Goal: Navigation & Orientation: Find specific page/section

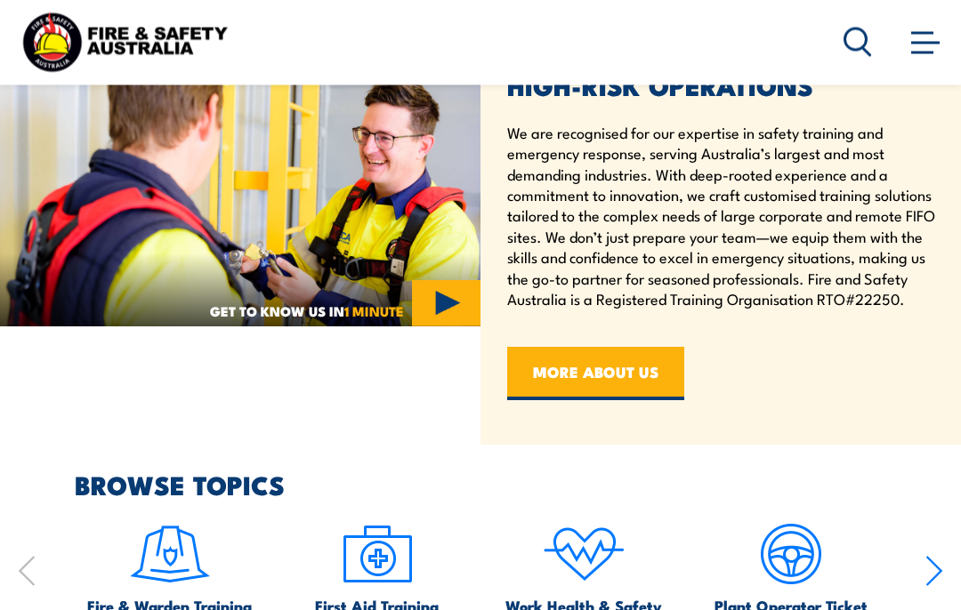
click at [446, 328] on img at bounding box center [240, 198] width 480 height 260
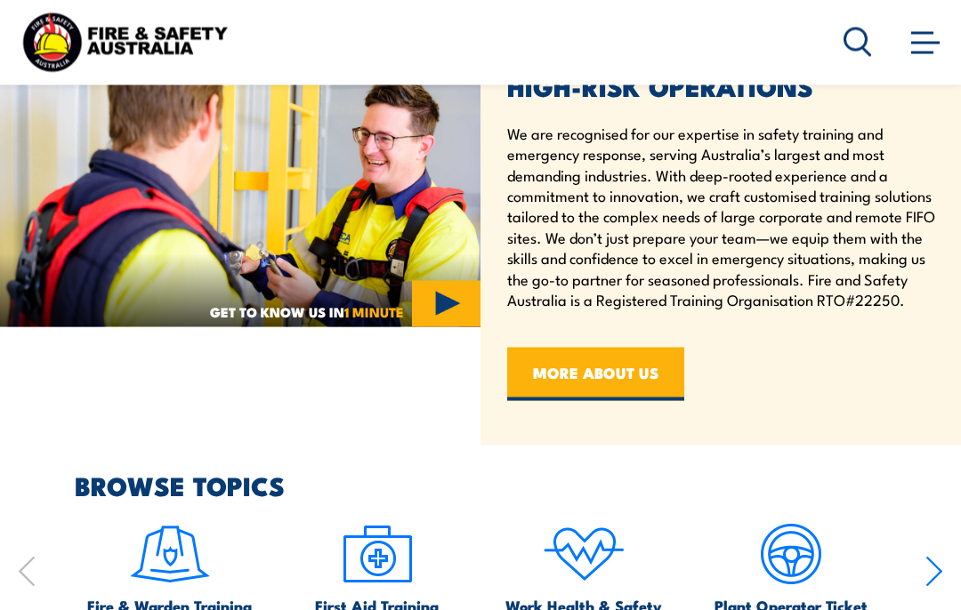
scroll to position [661, 0]
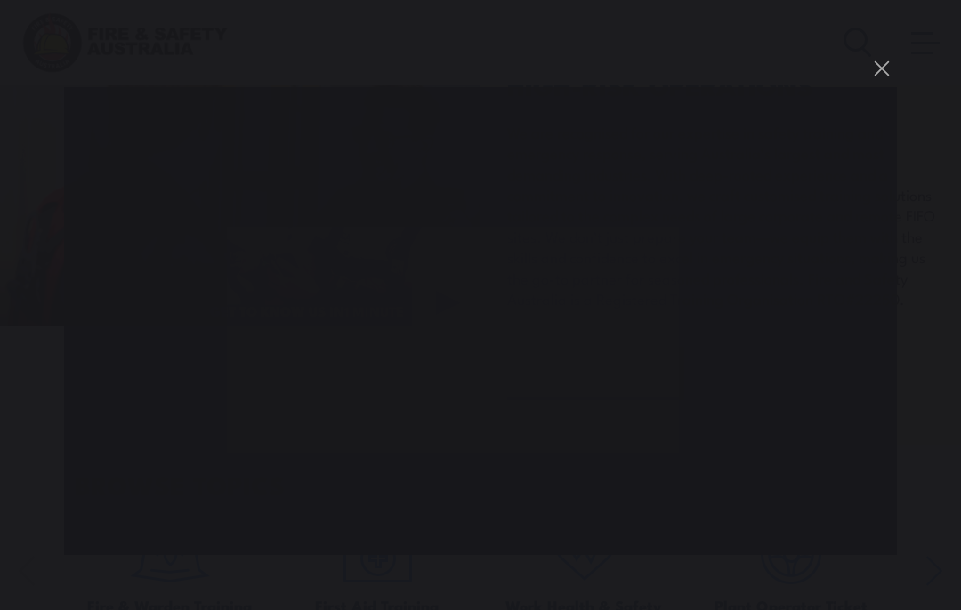
click at [890, 84] on button "You can close this modal content with the ESC key" at bounding box center [881, 68] width 30 height 30
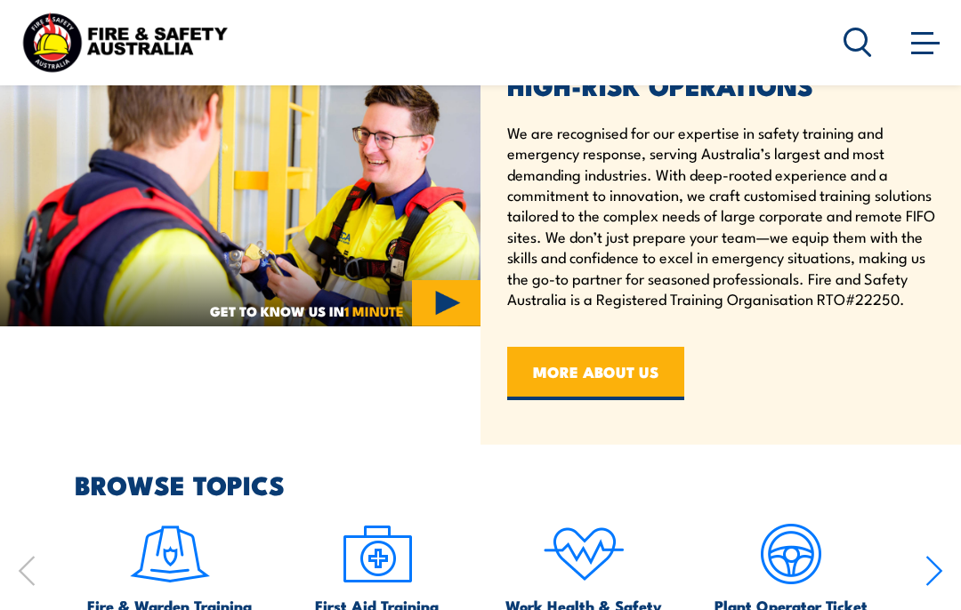
click at [473, 167] on img at bounding box center [240, 198] width 480 height 260
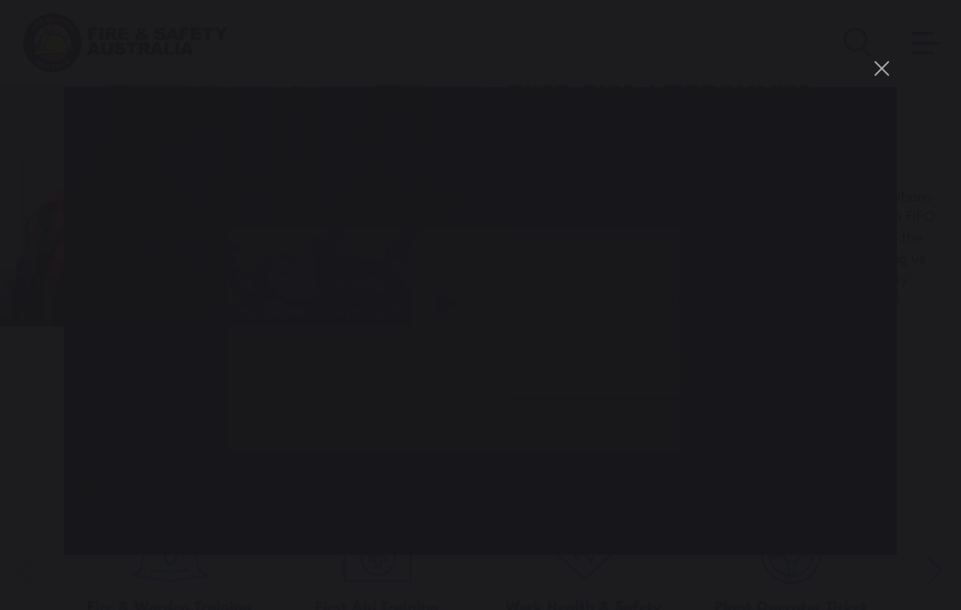
click at [873, 84] on button "You can close this modal content with the ESC key" at bounding box center [881, 68] width 30 height 30
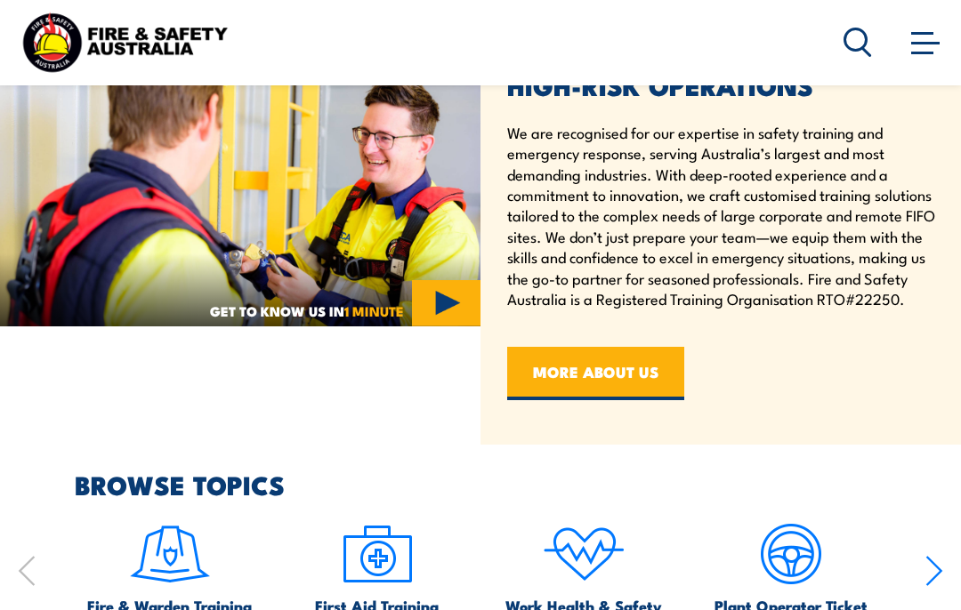
click at [351, 327] on img at bounding box center [240, 198] width 480 height 260
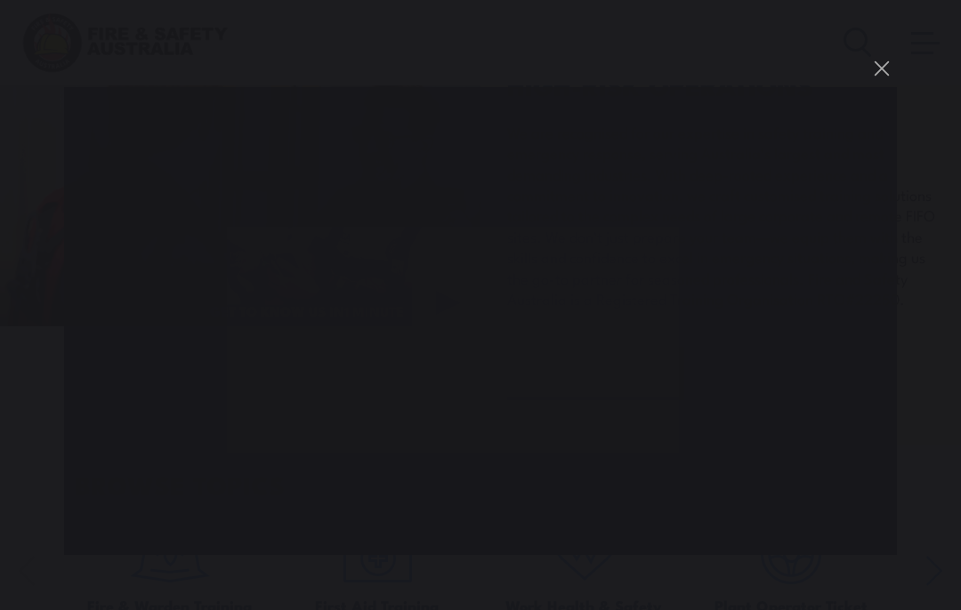
click at [859, 119] on div "You can close this modal content with the ESC key" at bounding box center [480, 305] width 961 height 610
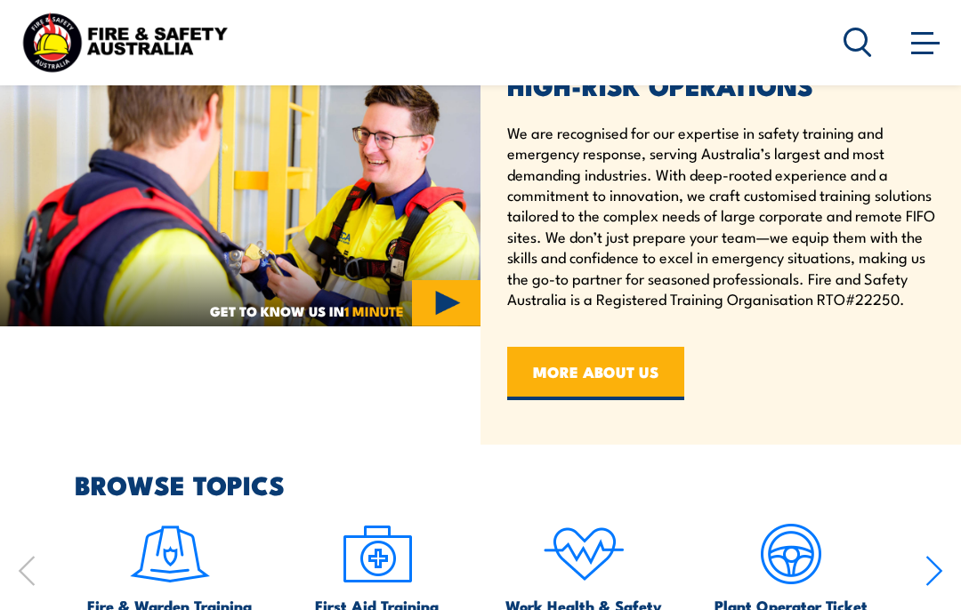
click at [864, 96] on h2 "PROVEN IMPACT IN CORPORATE TRAINING AND HIGH-RISK OPERATIONS" at bounding box center [725, 61] width 436 height 69
click at [428, 327] on img at bounding box center [240, 198] width 480 height 260
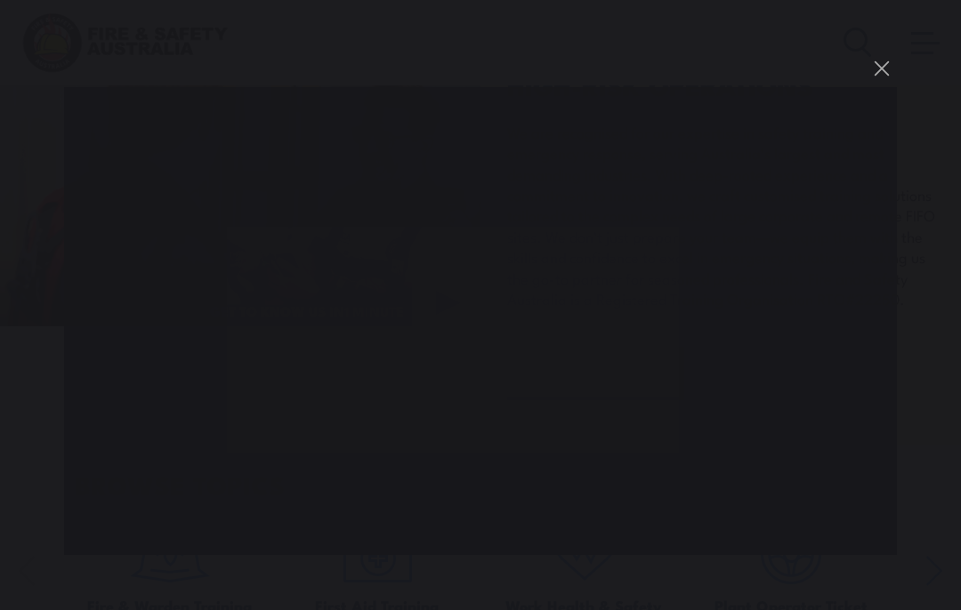
click at [888, 84] on button "You can close this modal content with the ESC key" at bounding box center [881, 68] width 30 height 30
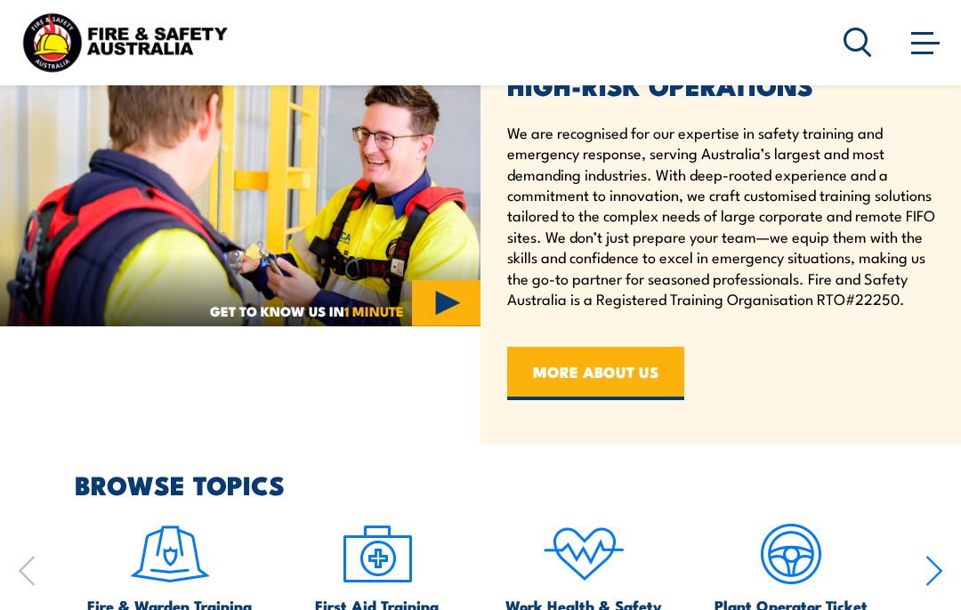
click at [463, 327] on img at bounding box center [240, 198] width 480 height 260
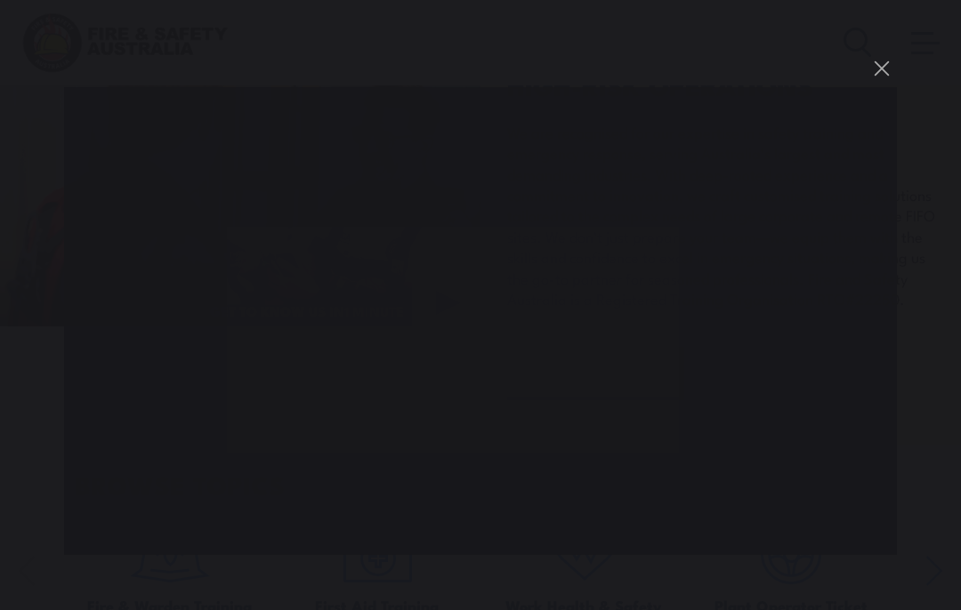
click at [868, 84] on button "You can close this modal content with the ESC key" at bounding box center [881, 68] width 30 height 30
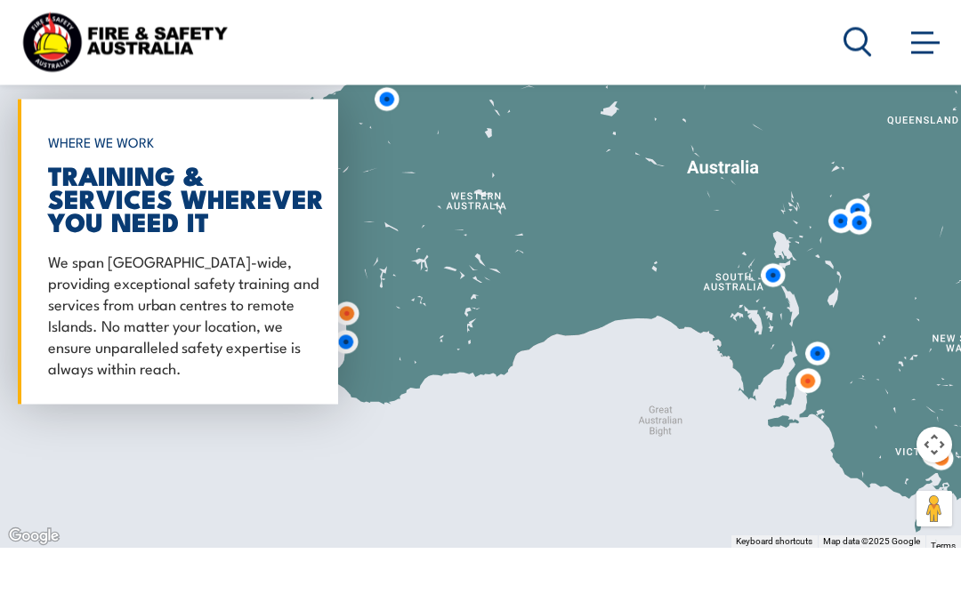
scroll to position [1369, 0]
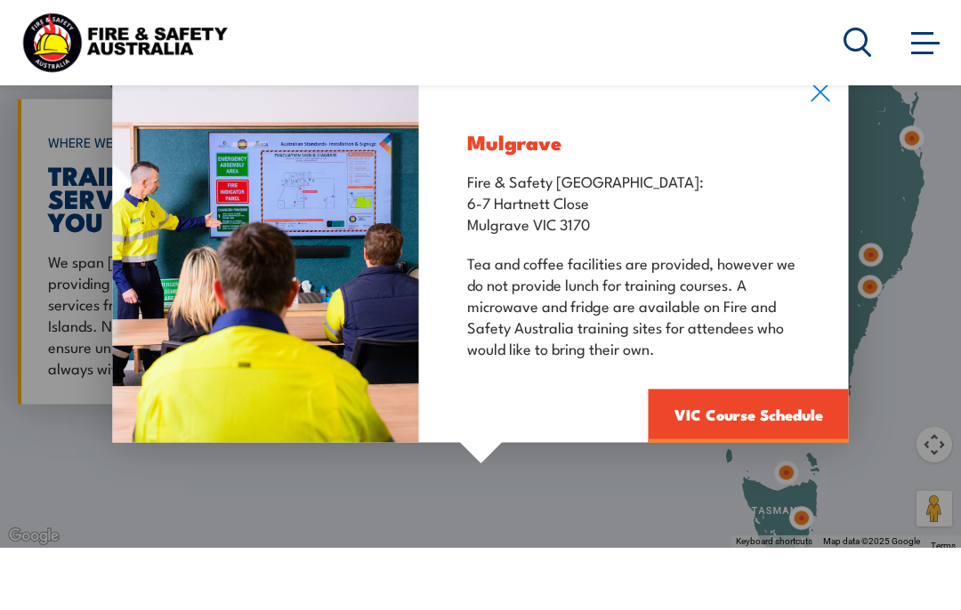
click at [825, 102] on icon at bounding box center [820, 93] width 20 height 20
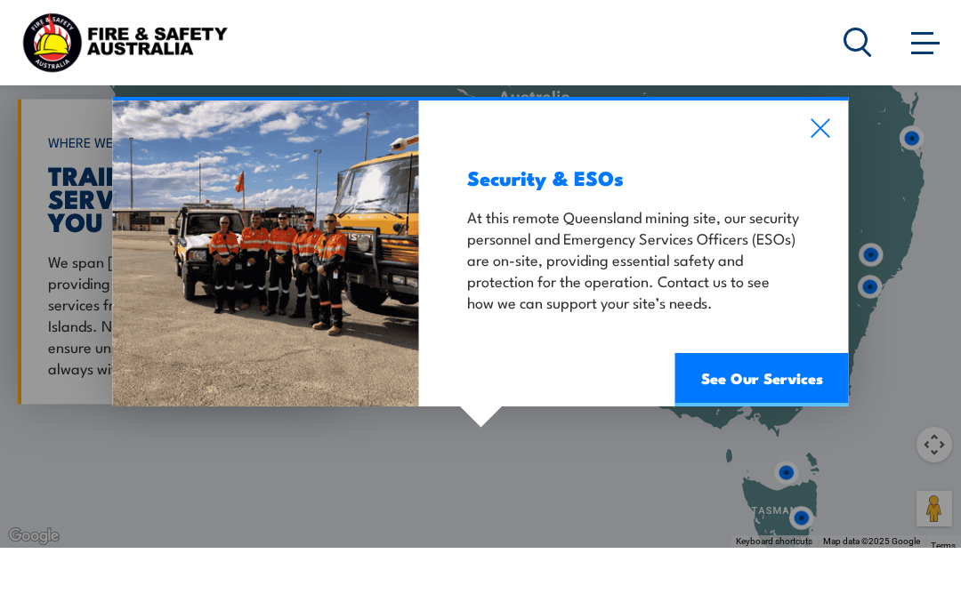
click at [825, 182] on div "Security & ESOs At this remote Queensland mining site, our security personnel a…" at bounding box center [633, 254] width 430 height 306
click at [824, 138] on icon at bounding box center [820, 128] width 20 height 20
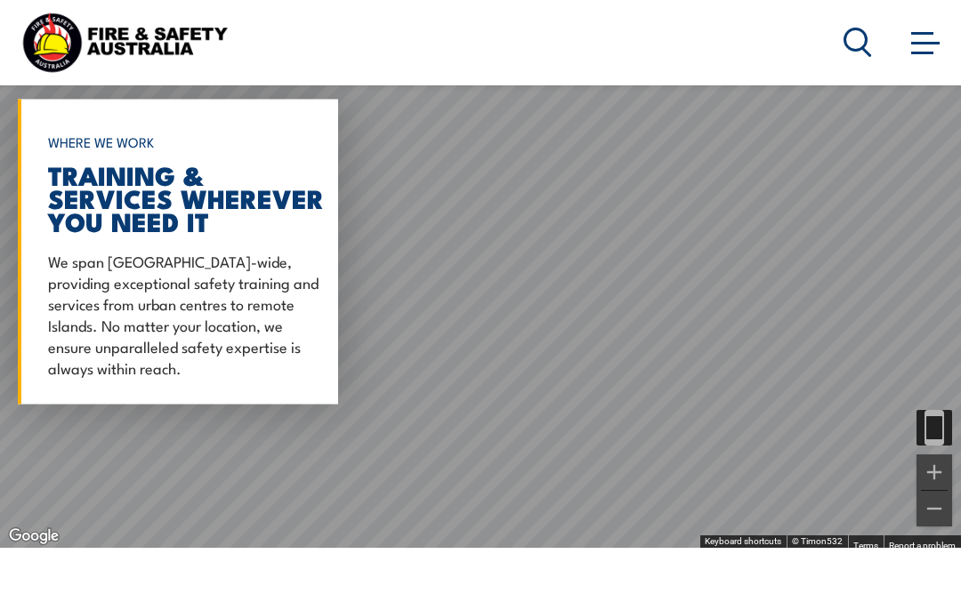
click at [949, 490] on button "Zoom in" at bounding box center [934, 472] width 36 height 36
click at [932, 490] on button "Zoom in" at bounding box center [934, 472] width 36 height 36
click at [931, 490] on button "Zoom in" at bounding box center [934, 472] width 36 height 36
click at [926, 490] on button "Zoom in" at bounding box center [934, 472] width 36 height 36
click at [934, 527] on button "Zoom out" at bounding box center [934, 509] width 36 height 36
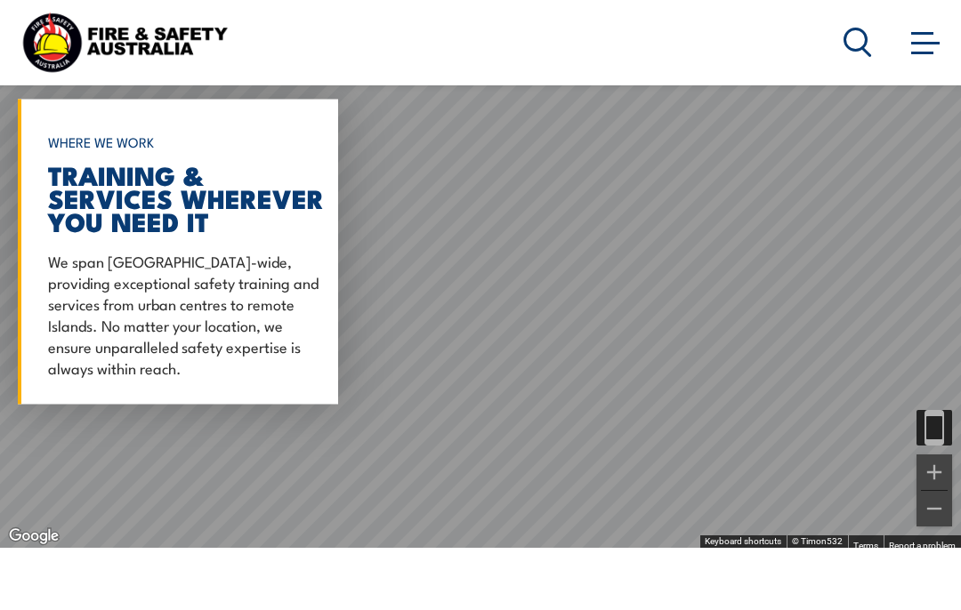
click at [934, 527] on button "Zoom out" at bounding box center [934, 509] width 36 height 36
click at [930, 446] on img "Toggle motion tracking" at bounding box center [934, 428] width 36 height 36
click at [938, 527] on button "Zoom out" at bounding box center [934, 509] width 36 height 36
click at [937, 527] on button "Zoom out" at bounding box center [934, 509] width 36 height 36
click at [926, 527] on button "Zoom out" at bounding box center [934, 509] width 36 height 36
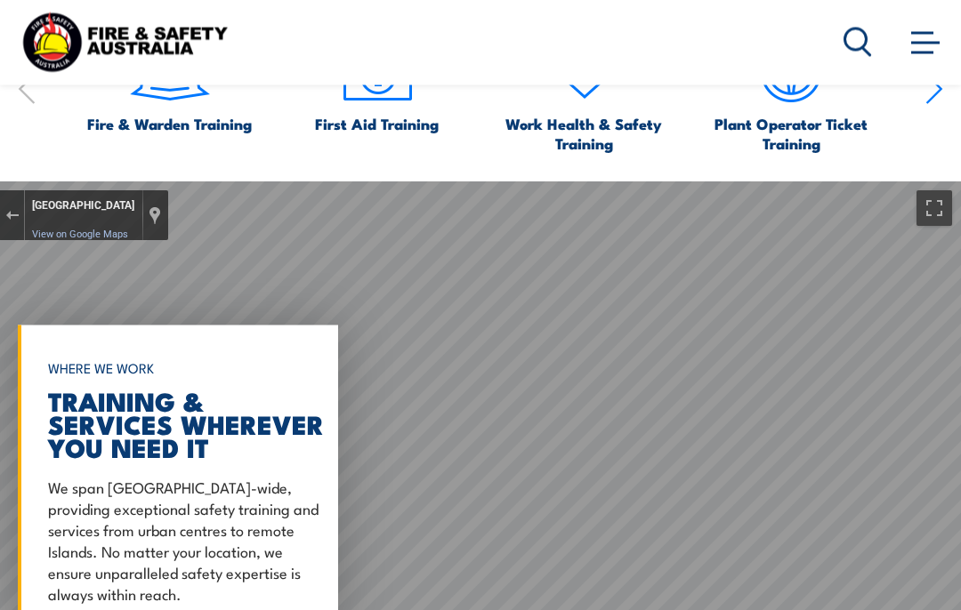
scroll to position [1143, 0]
click at [382, 114] on img at bounding box center [377, 72] width 84 height 84
click at [491, 138] on link "Work Health & Safety Training" at bounding box center [584, 91] width 190 height 123
click at [947, 226] on button "Toggle fullscreen view" at bounding box center [934, 208] width 36 height 36
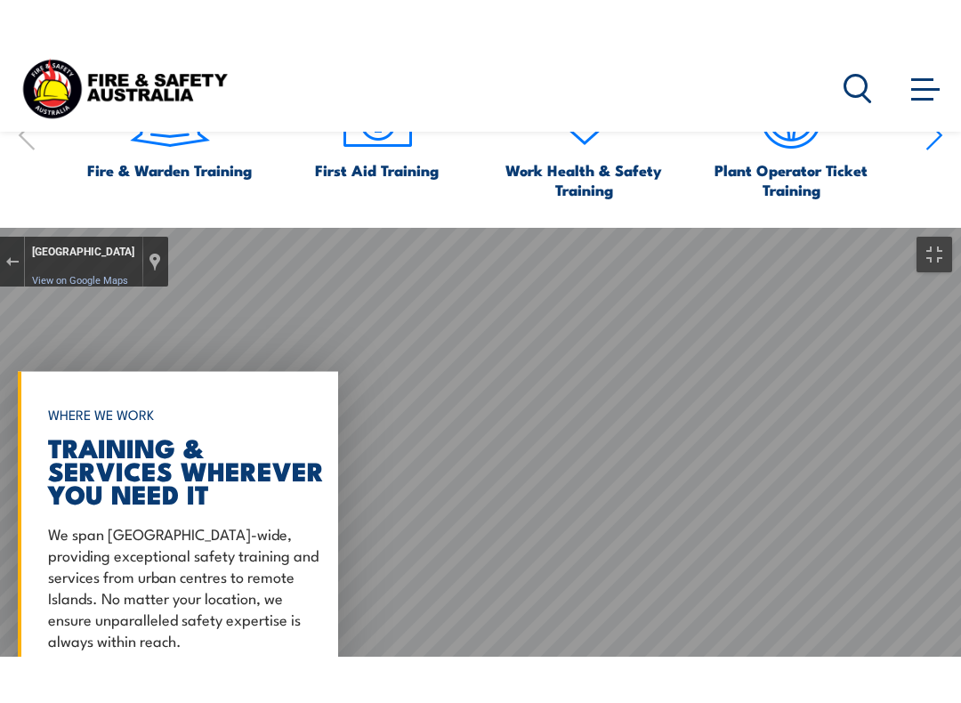
scroll to position [18, 0]
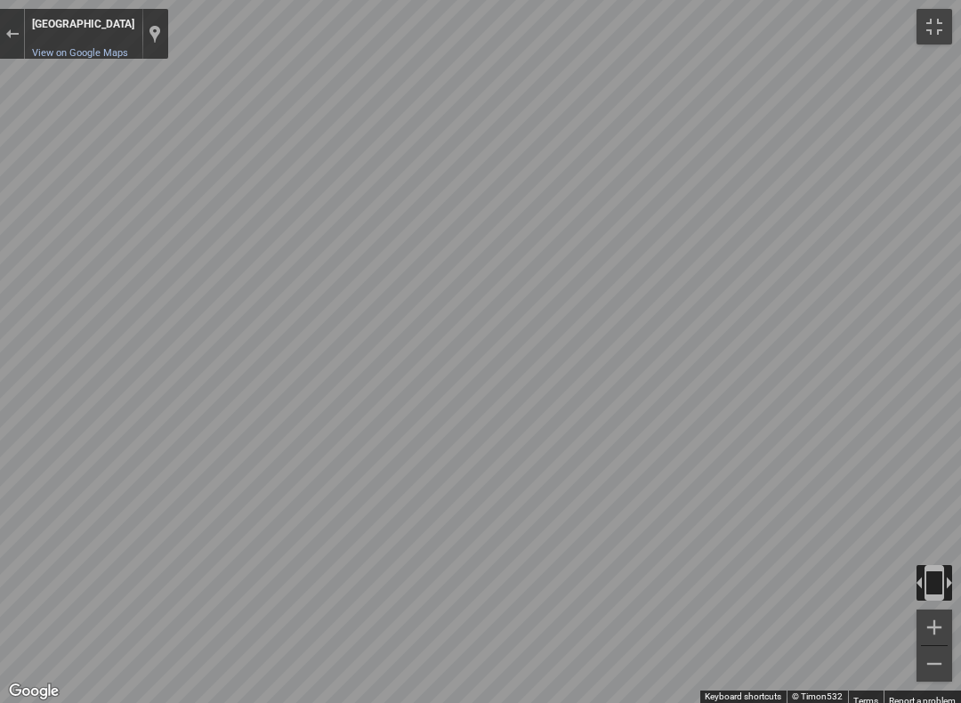
click at [937, 40] on button "Toggle fullscreen view" at bounding box center [934, 27] width 36 height 36
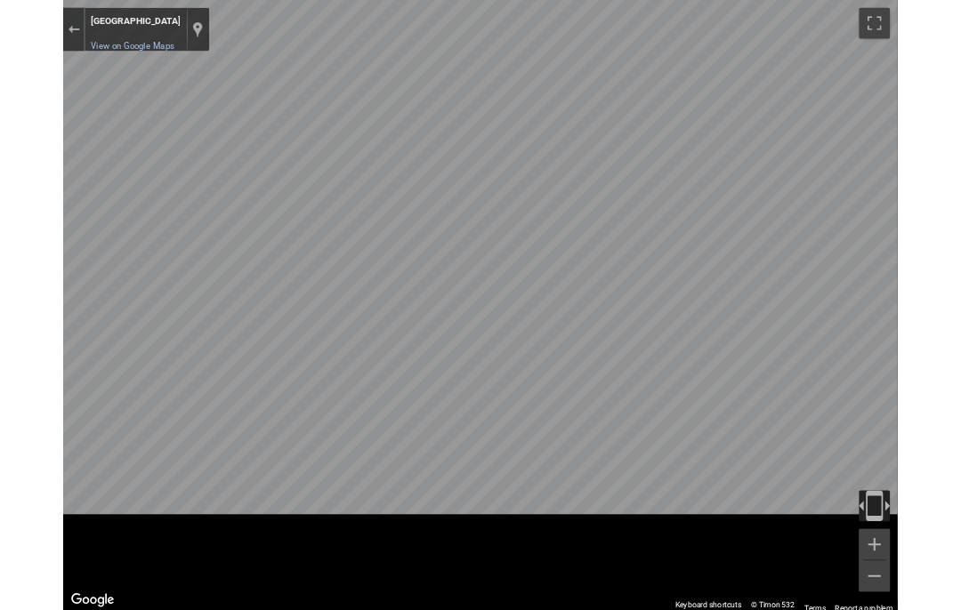
scroll to position [1143, 0]
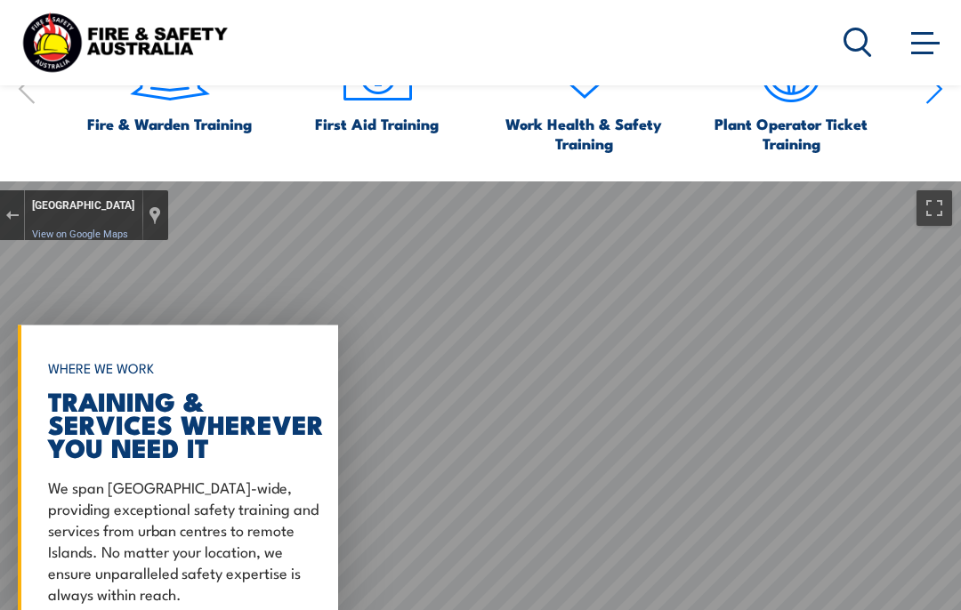
click at [10, 228] on button "Exit the Street View" at bounding box center [12, 216] width 24 height 24
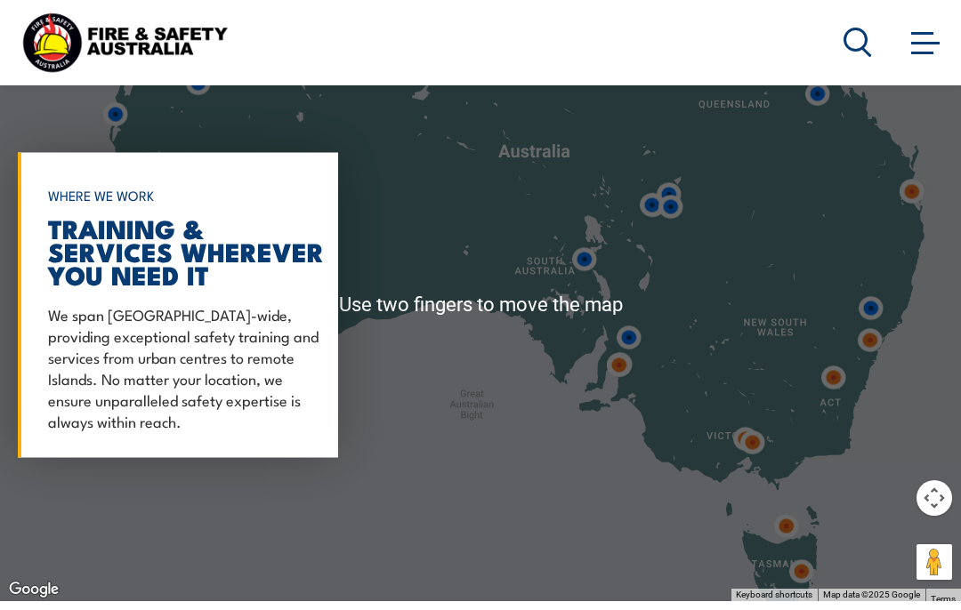
scroll to position [1318, 0]
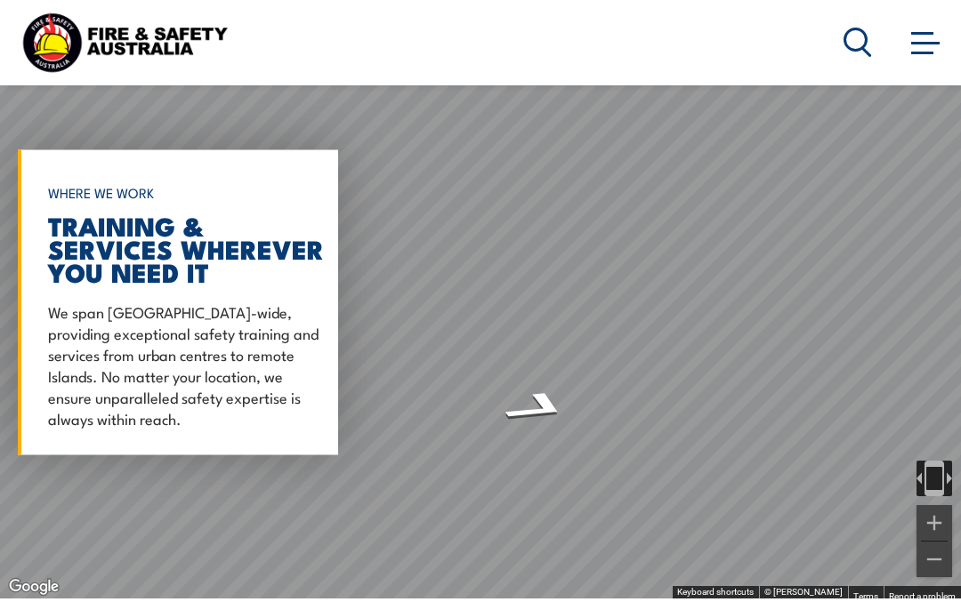
click at [941, 496] on img "Toggle motion tracking" at bounding box center [934, 479] width 36 height 36
click at [429, 311] on icon "Go West" at bounding box center [430, 277] width 131 height 68
click at [494, 350] on icon "Go East" at bounding box center [473, 331] width 115 height 37
click at [4, 65] on div at bounding box center [12, 40] width 25 height 50
click at [25, 65] on div "[PERSON_NAME] View on Google Maps Custom Imagery" at bounding box center [93, 40] width 136 height 50
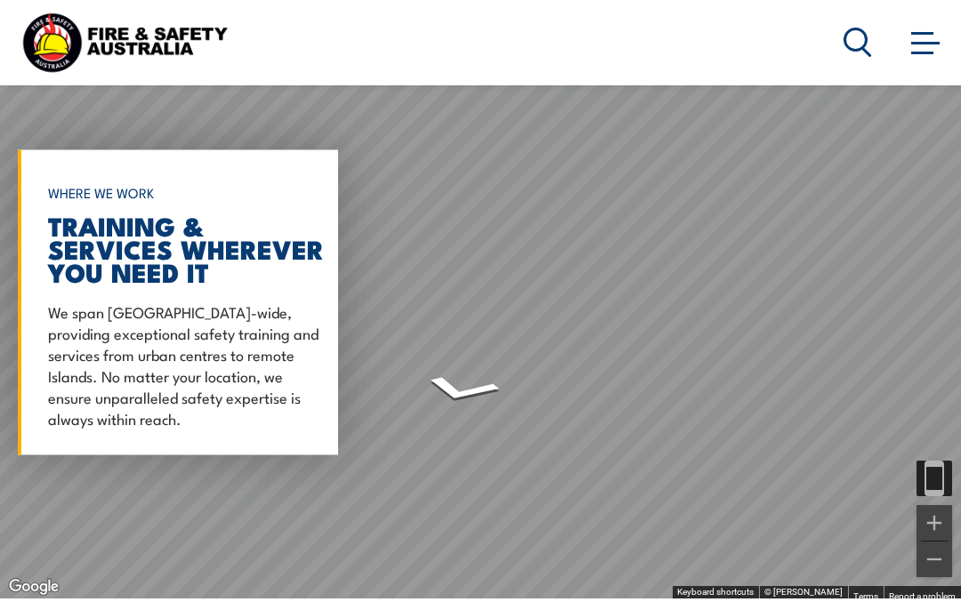
click at [4, 52] on button "Exit the Street View" at bounding box center [12, 40] width 24 height 24
click at [16, 52] on button "Exit the Street View" at bounding box center [12, 40] width 24 height 24
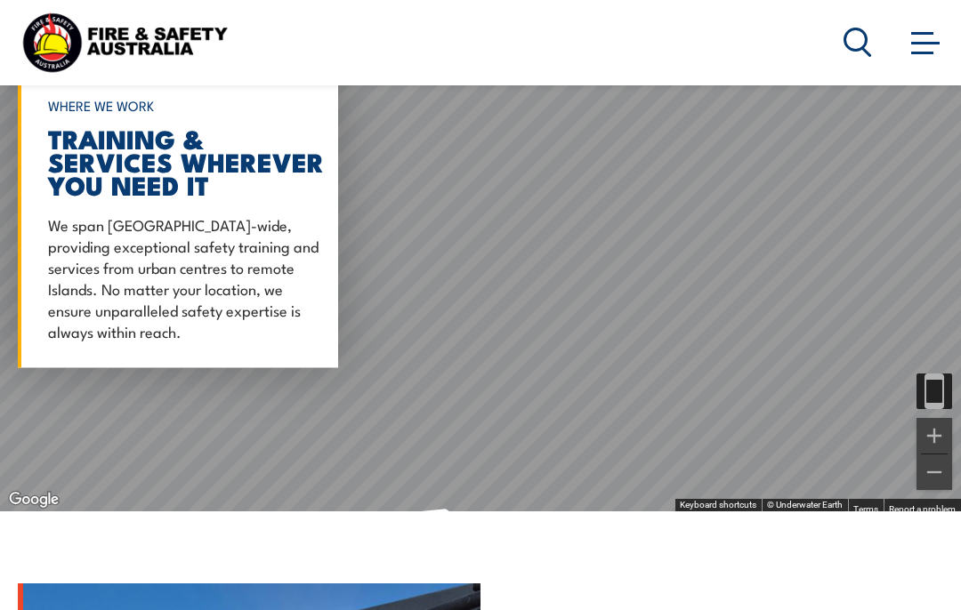
scroll to position [1394, 0]
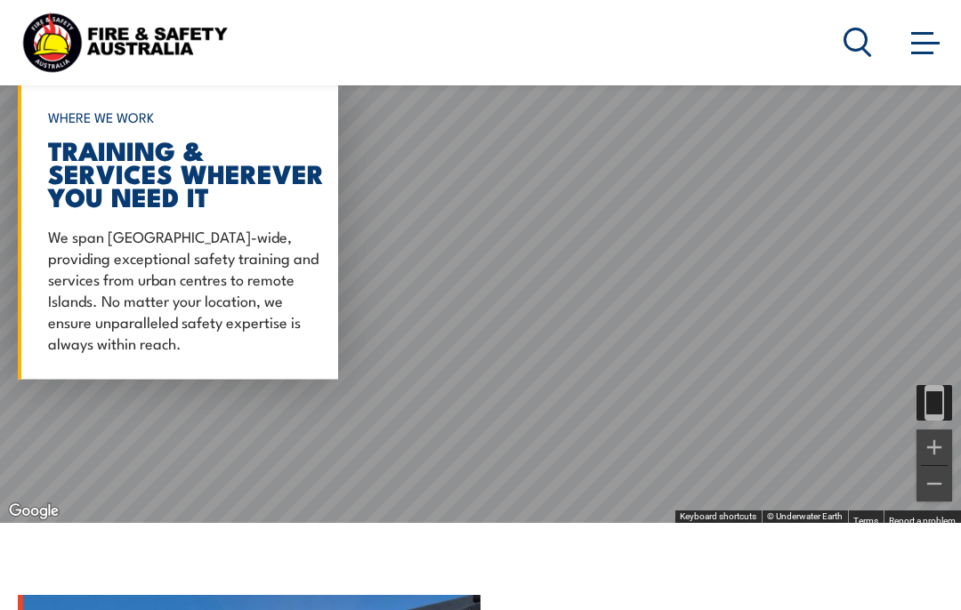
click at [950, 421] on img "Toggle motion tracking" at bounding box center [934, 403] width 36 height 36
click at [949, 421] on img "Toggle motion tracking" at bounding box center [934, 403] width 36 height 36
click at [451, 433] on icon "Go North" at bounding box center [449, 416] width 132 height 36
click at [447, 433] on icon "Go North" at bounding box center [448, 416] width 133 height 36
click at [459, 382] on icon "Go South" at bounding box center [441, 358] width 133 height 45
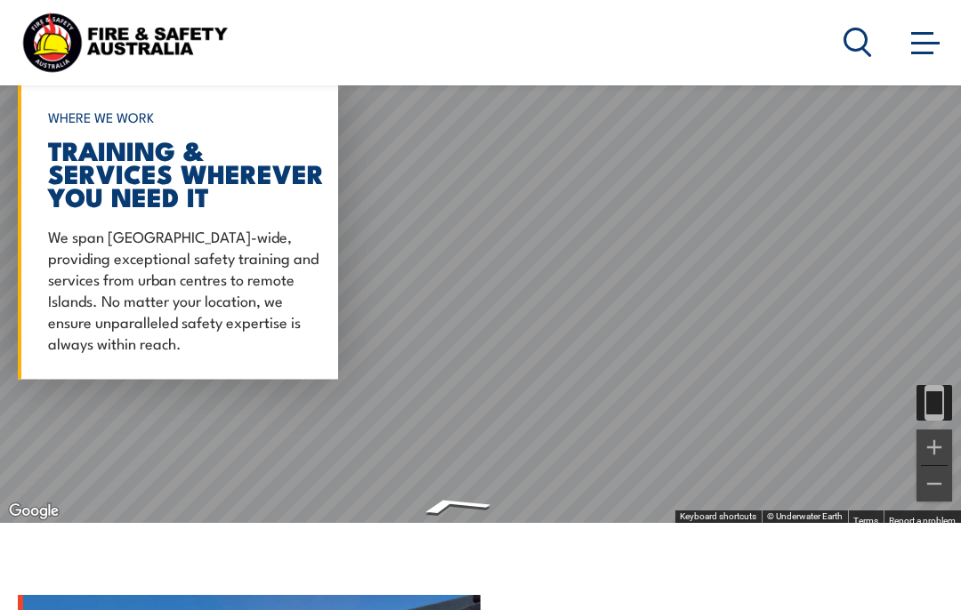
click at [464, 520] on icon "Go Southeast" at bounding box center [452, 505] width 131 height 29
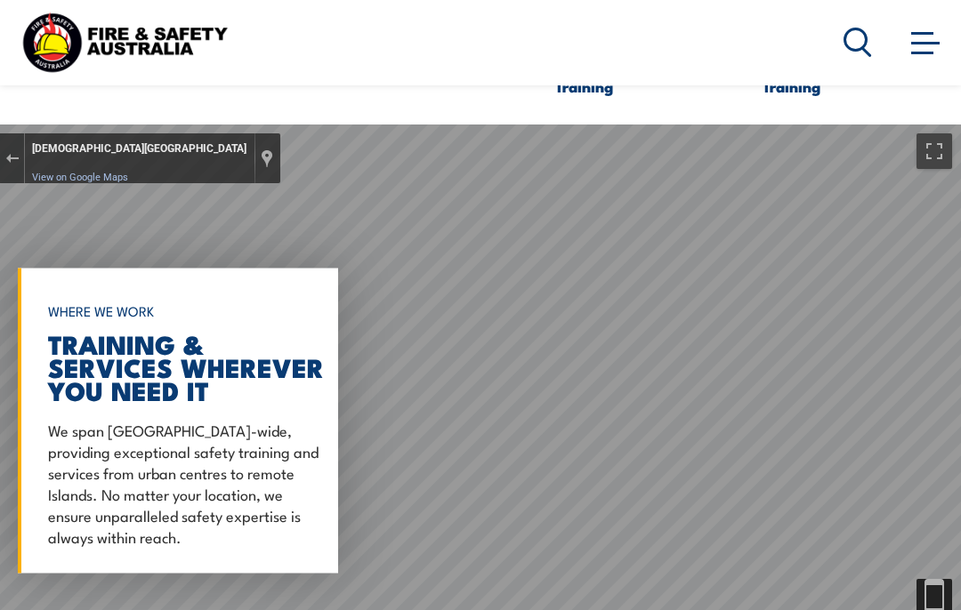
scroll to position [1202, 0]
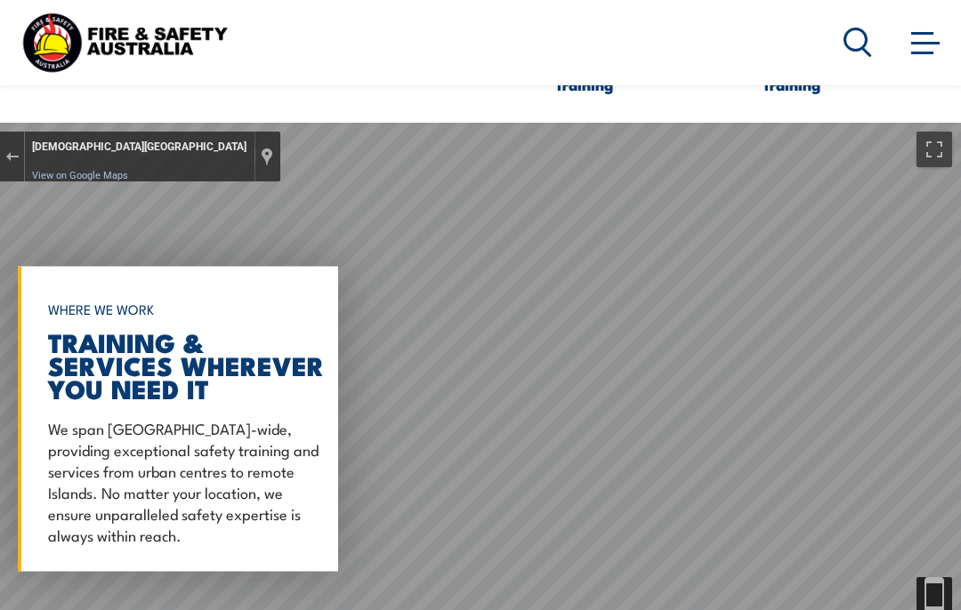
click at [12, 169] on button "Exit the Street View" at bounding box center [12, 157] width 24 height 24
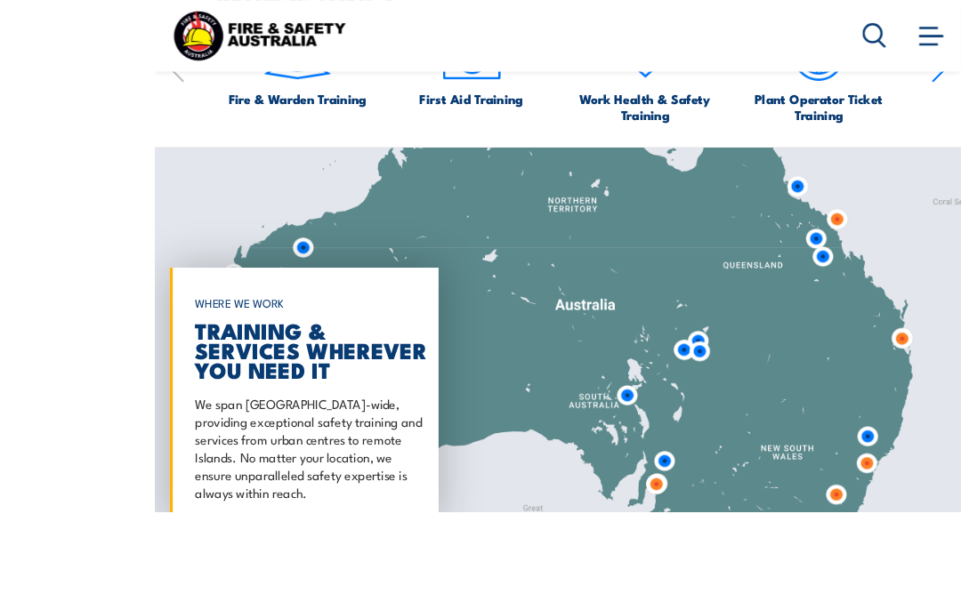
scroll to position [1305, 0]
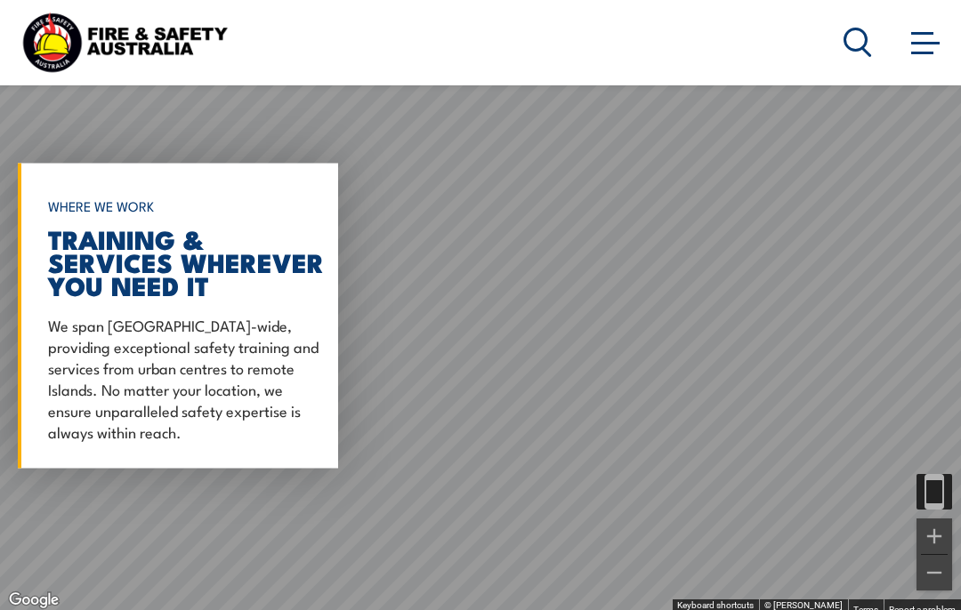
click at [13, 66] on button "Exit the Street View" at bounding box center [12, 54] width 24 height 24
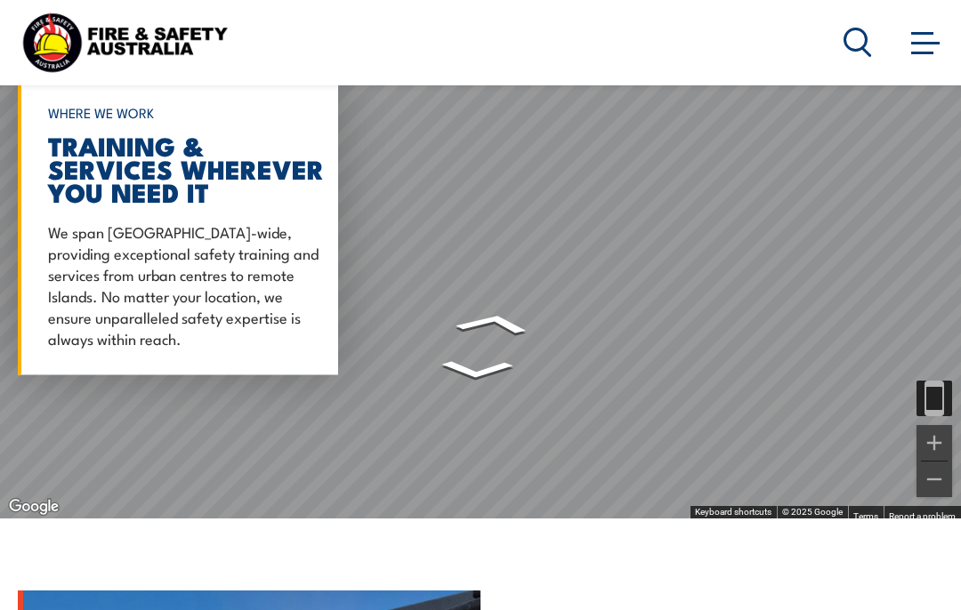
scroll to position [1394, 0]
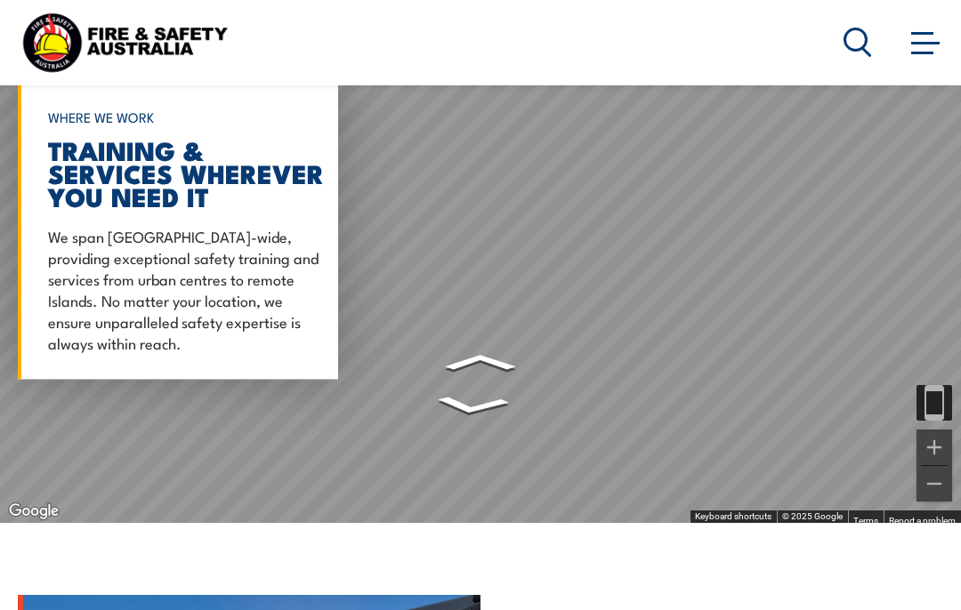
click at [479, 375] on icon "Go West" at bounding box center [480, 363] width 107 height 26
click at [506, 377] on icon "Go West" at bounding box center [476, 363] width 112 height 28
click at [486, 379] on icon "Go Southwest" at bounding box center [467, 363] width 120 height 32
click at [458, 422] on icon "Go Northeast" at bounding box center [493, 406] width 120 height 32
click at [449, 377] on icon "Go West" at bounding box center [473, 362] width 115 height 29
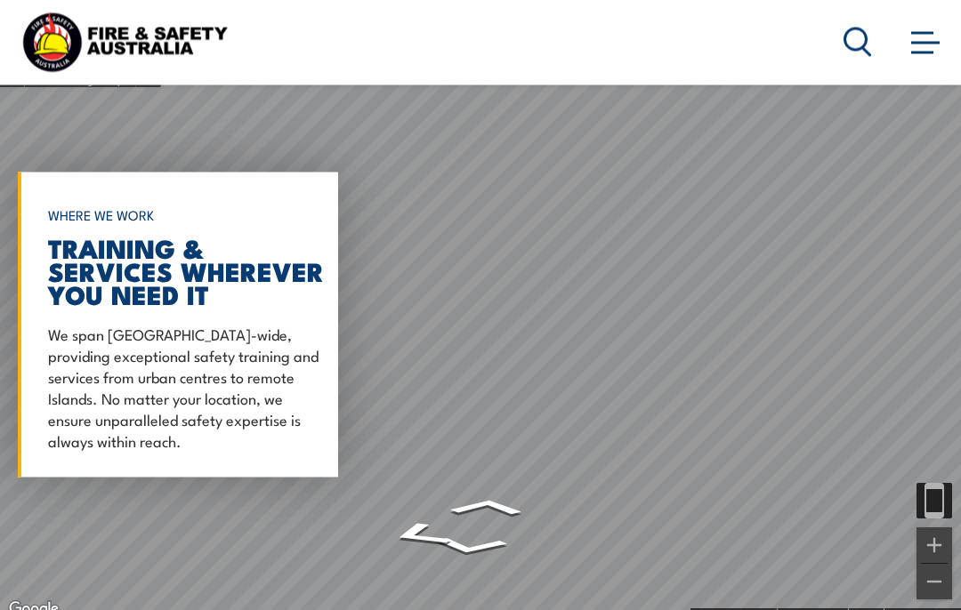
click at [11, 76] on button "Exit the Street View" at bounding box center [12, 64] width 24 height 24
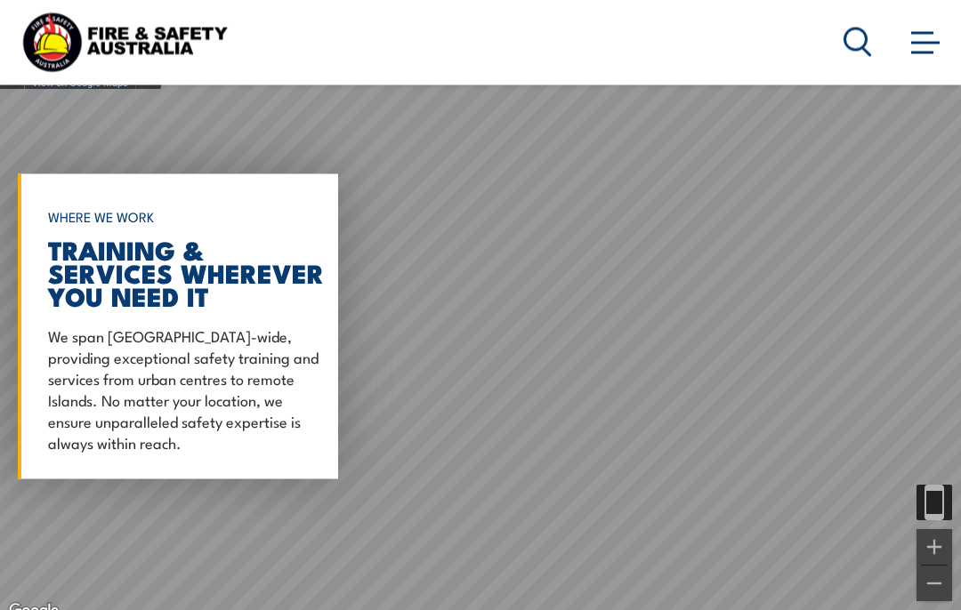
click at [9, 70] on div "Exit the Street View" at bounding box center [11, 65] width 13 height 11
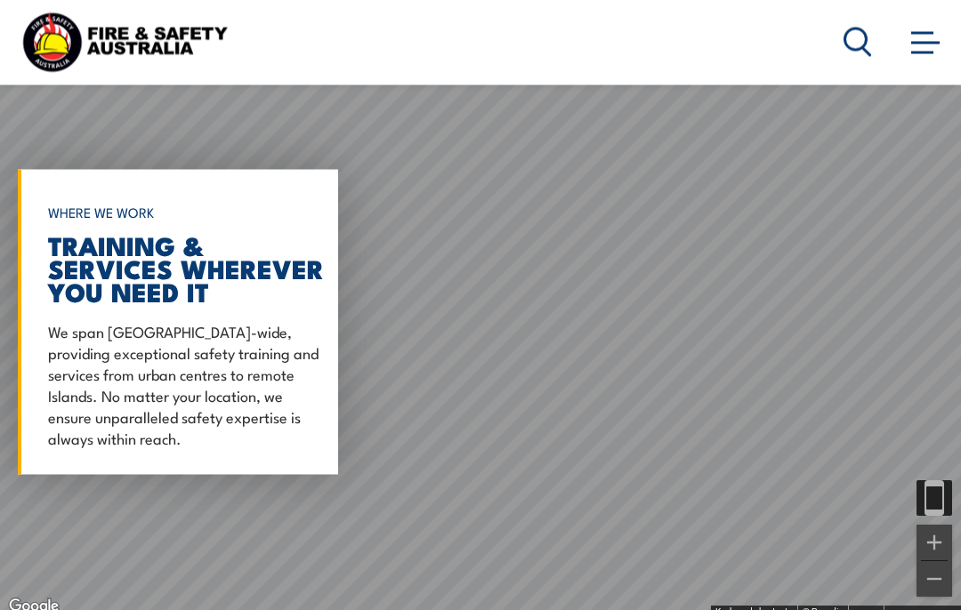
click at [6, 66] on div "Exit the Street View" at bounding box center [11, 60] width 13 height 11
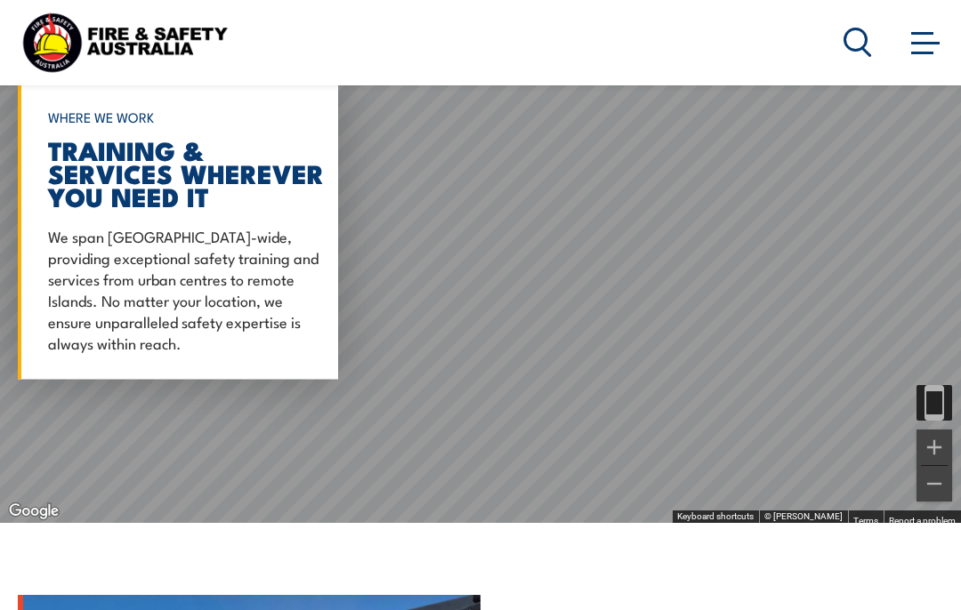
scroll to position [1380, 0]
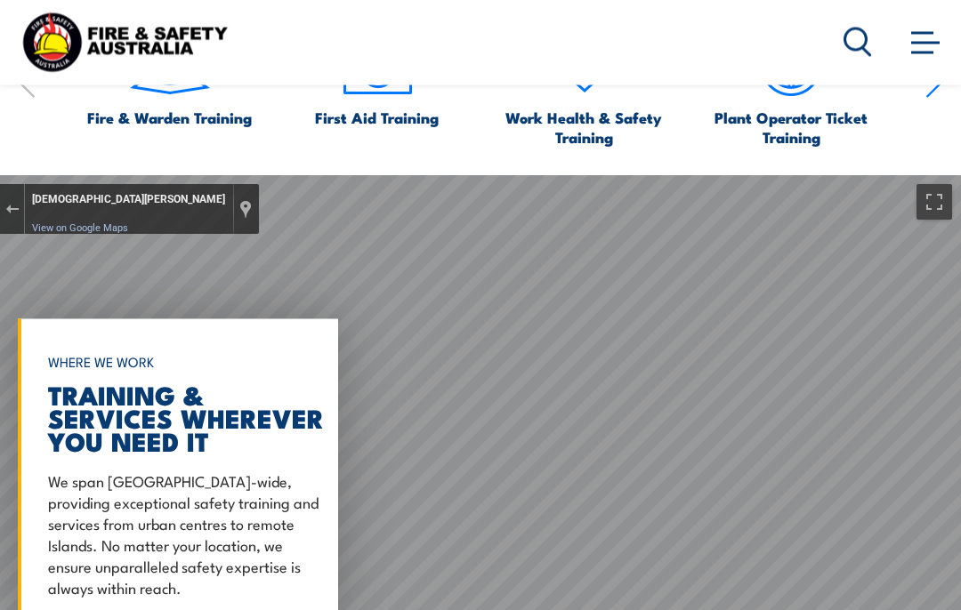
click at [19, 222] on button "Exit the Street View" at bounding box center [12, 210] width 24 height 24
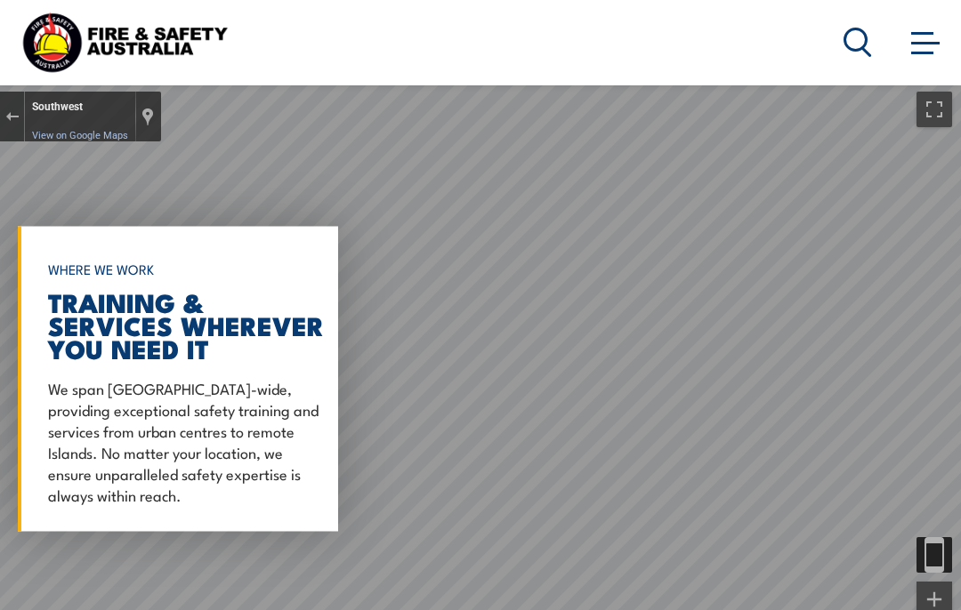
scroll to position [1236, 0]
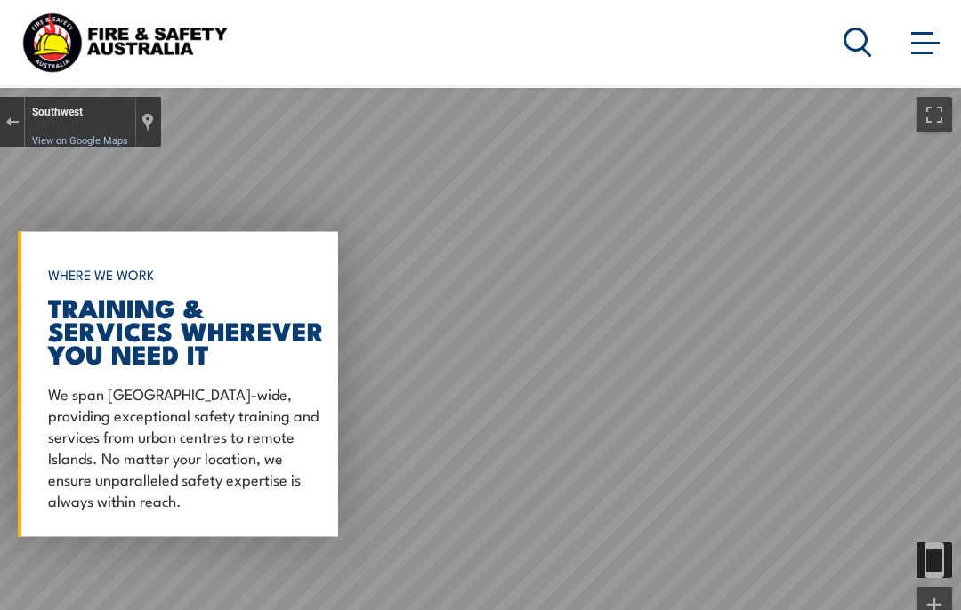
click at [12, 134] on button "Exit the Street View" at bounding box center [12, 122] width 24 height 24
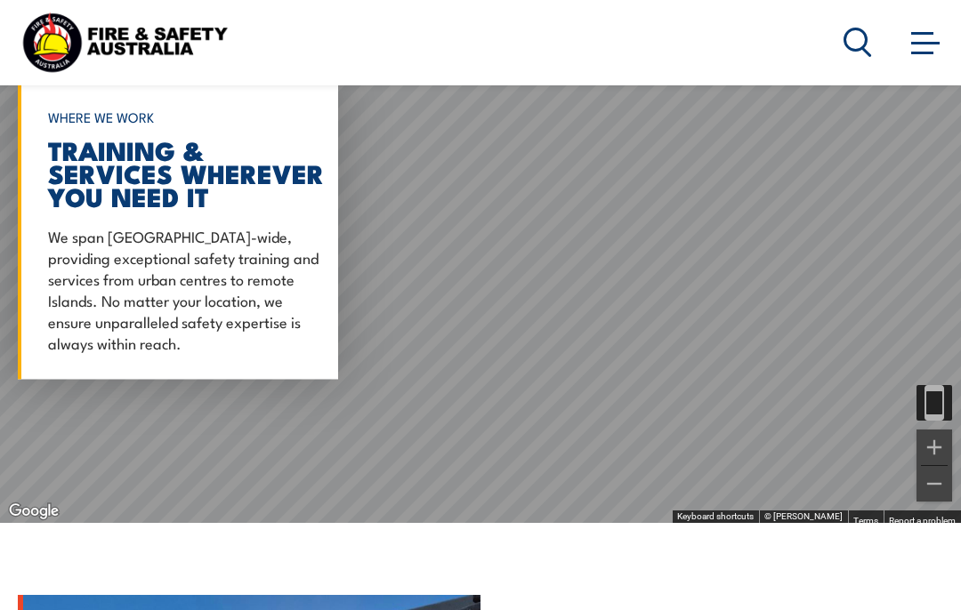
scroll to position [1357, 0]
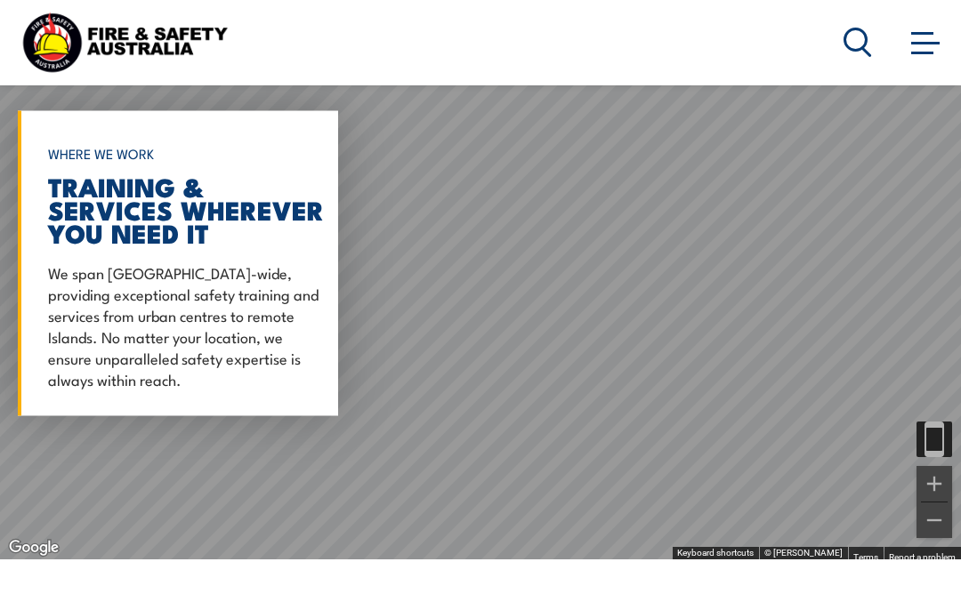
click at [4, 26] on div at bounding box center [12, 1] width 25 height 50
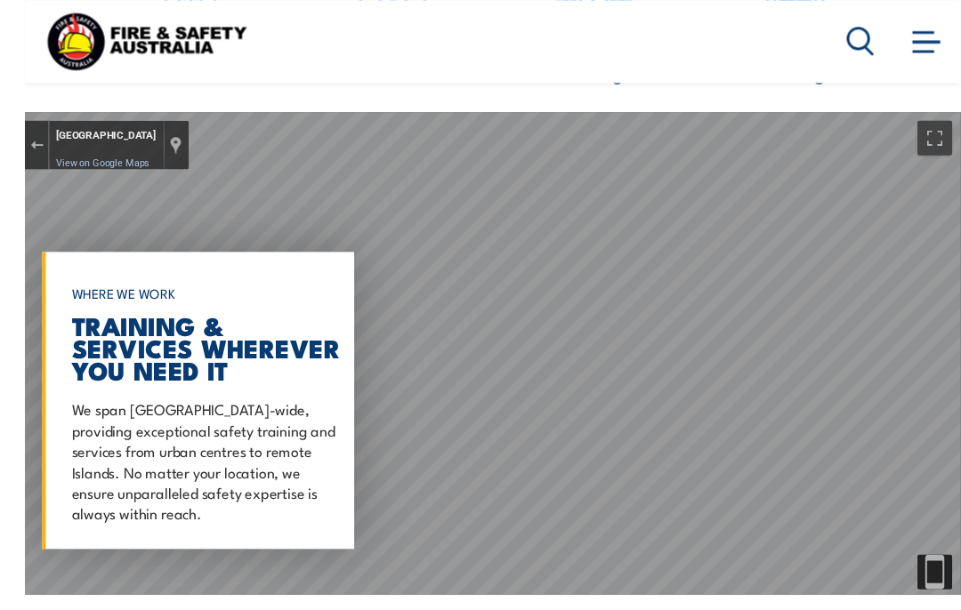
scroll to position [1286, 0]
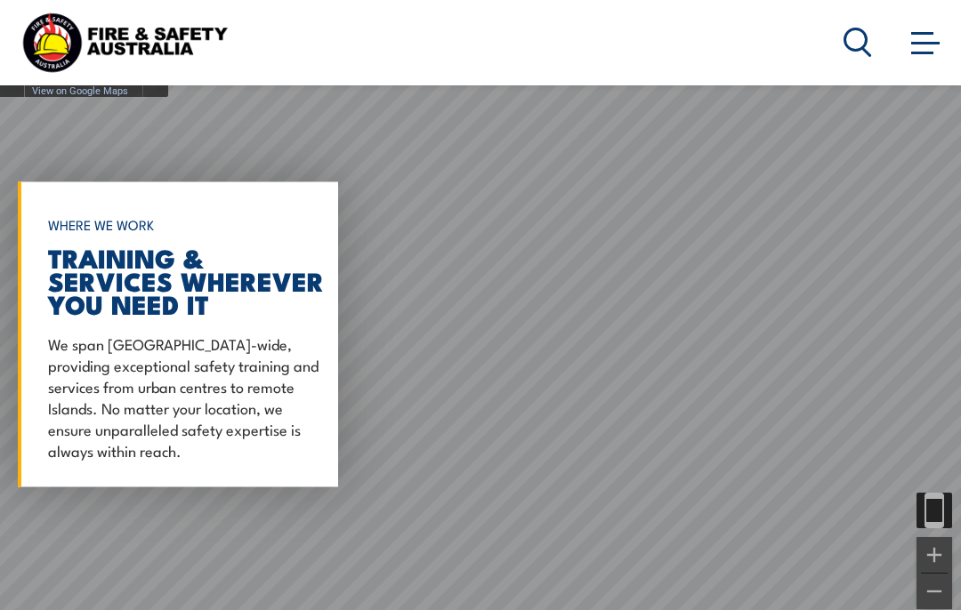
click at [16, 84] on button "Exit the Street View" at bounding box center [12, 72] width 24 height 24
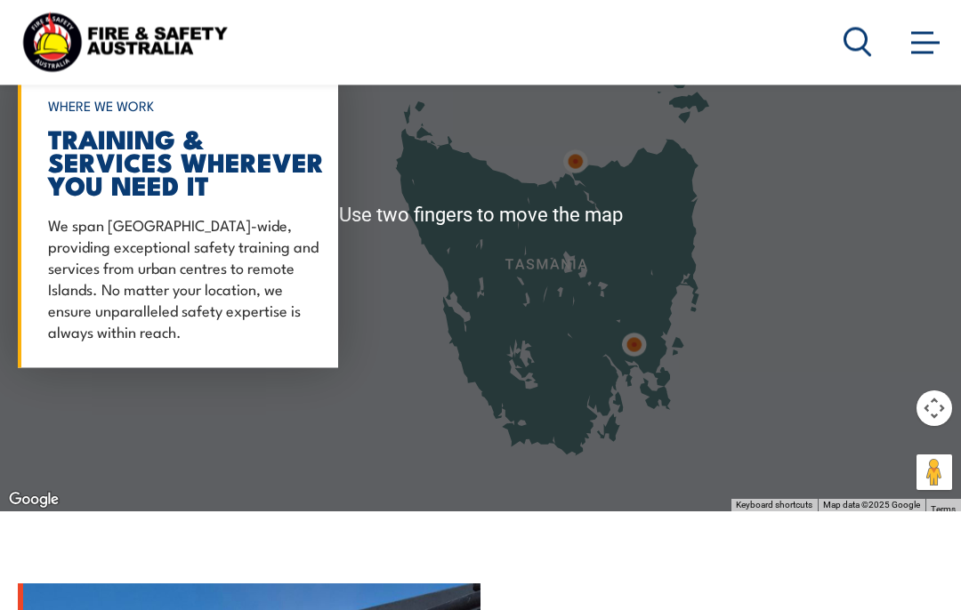
scroll to position [1402, 0]
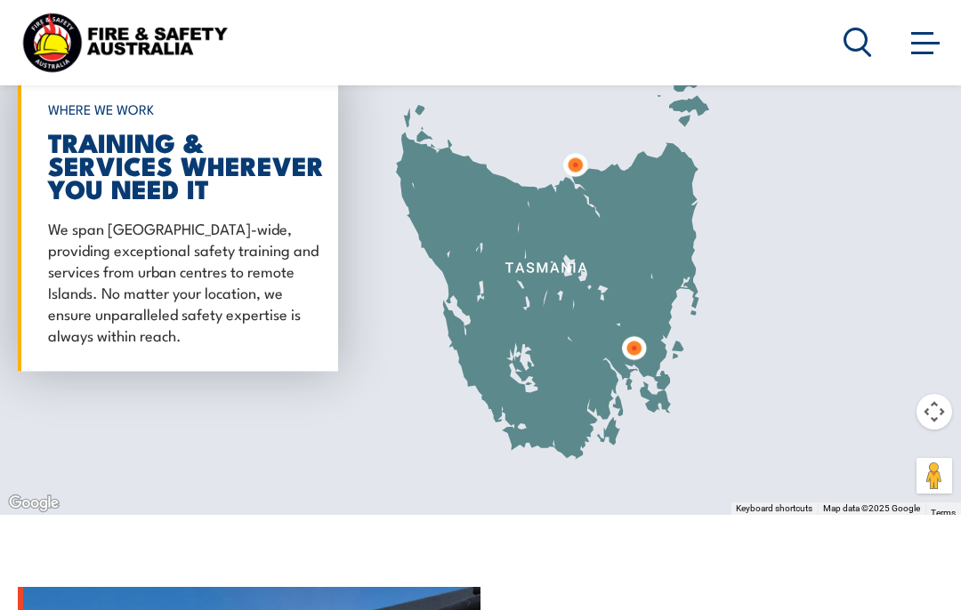
click at [923, 430] on button "Map camera controls" at bounding box center [934, 412] width 36 height 36
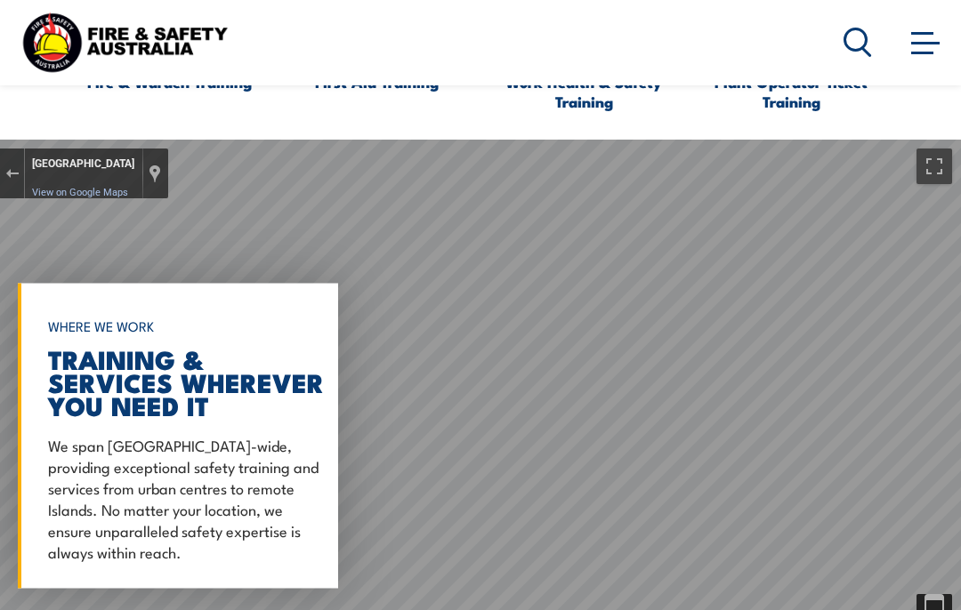
scroll to position [1165, 0]
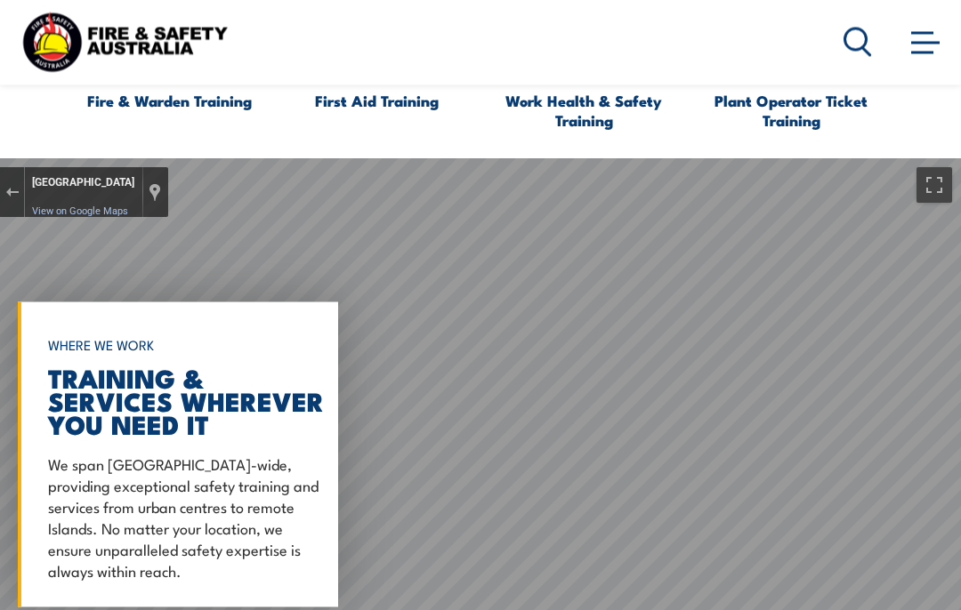
click at [26, 218] on div "[GEOGRAPHIC_DATA] View on Google Maps Custom Imagery" at bounding box center [96, 193] width 143 height 50
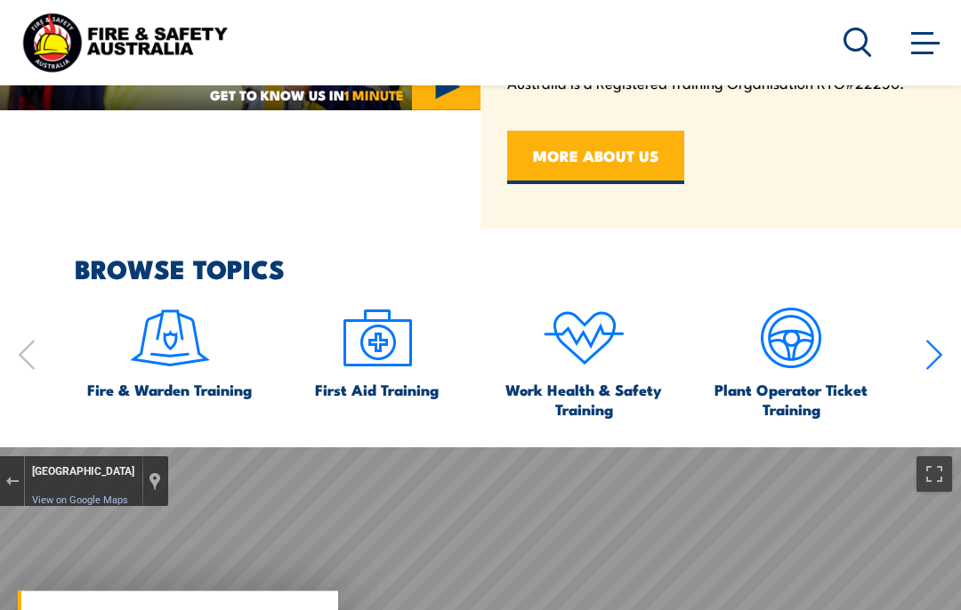
scroll to position [868, 0]
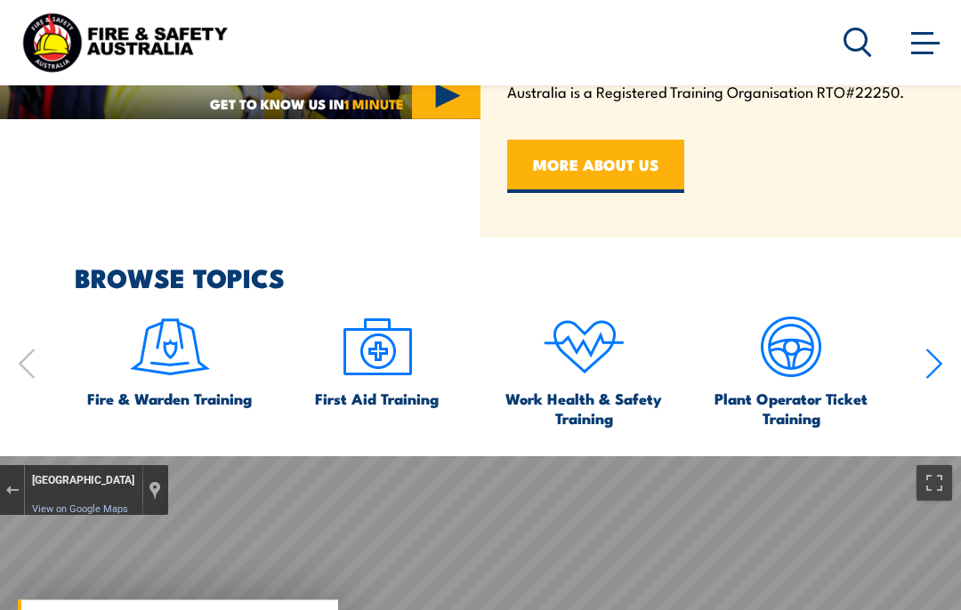
click at [14, 503] on button "Exit the Street View" at bounding box center [12, 490] width 24 height 24
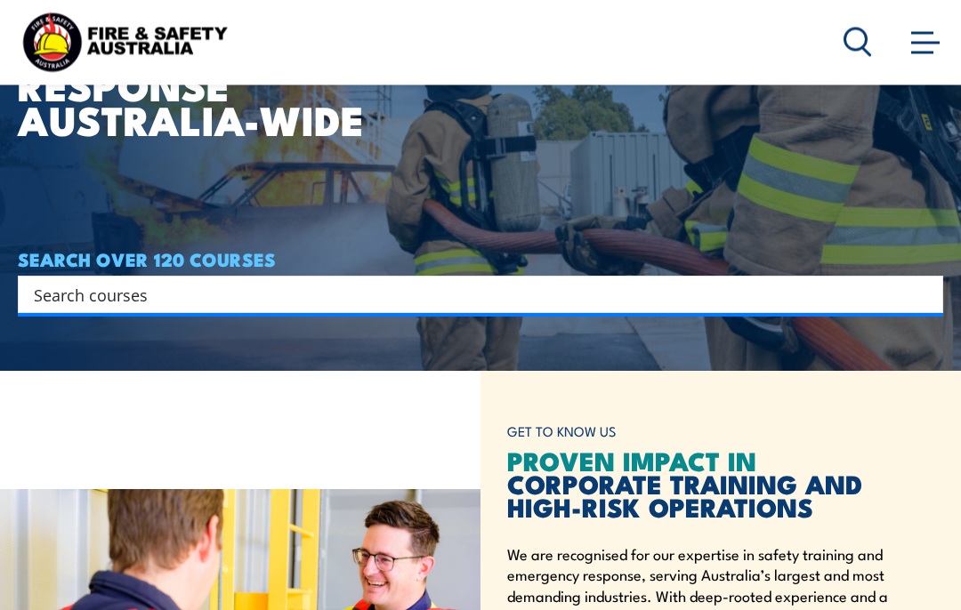
scroll to position [0, 0]
